Goal: Check status: Check status

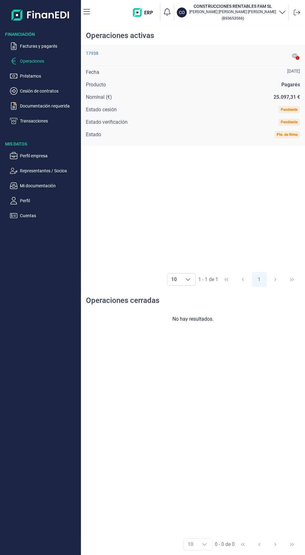
click at [27, 63] on p "Operaciones" at bounding box center [49, 60] width 59 height 7
click at [31, 42] on p "Facturas y pagarés" at bounding box center [49, 45] width 59 height 7
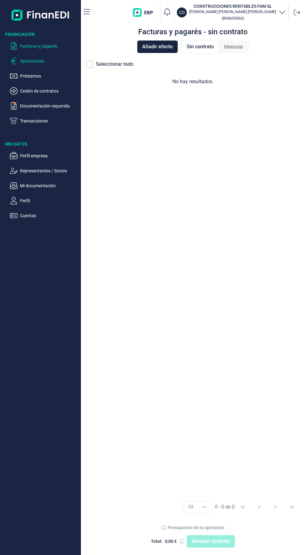
click at [21, 61] on p "Operaciones" at bounding box center [49, 60] width 59 height 7
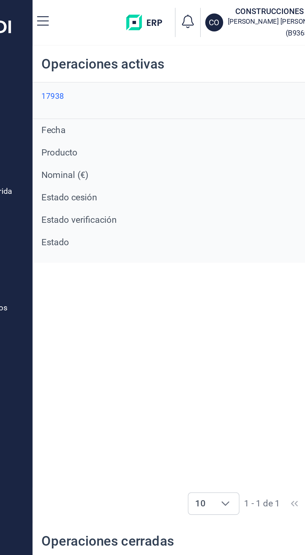
click at [90, 53] on div "17938" at bounding box center [92, 53] width 12 height 5
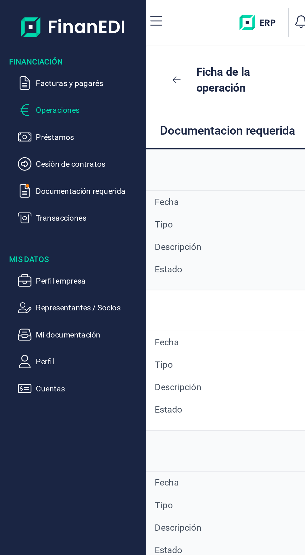
click at [17, 62] on button "Operaciones" at bounding box center [44, 60] width 69 height 7
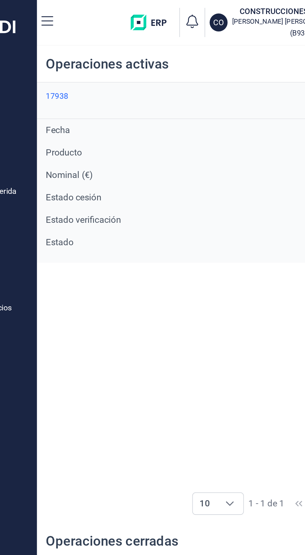
click at [88, 52] on div "17938" at bounding box center [92, 53] width 12 height 5
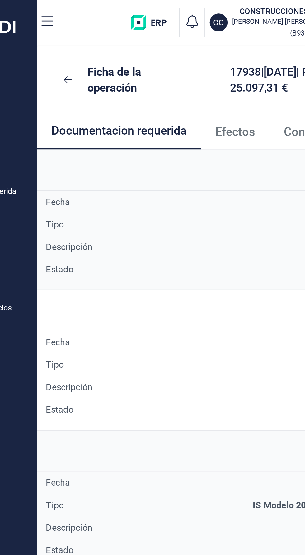
click at [189, 74] on span "Efectos" at bounding box center [191, 73] width 22 height 7
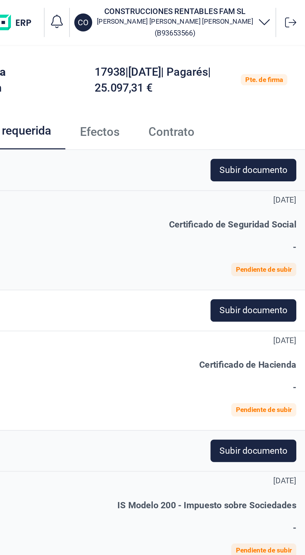
click at [192, 72] on span "Efectos" at bounding box center [191, 73] width 22 height 7
